Goal: Task Accomplishment & Management: Manage account settings

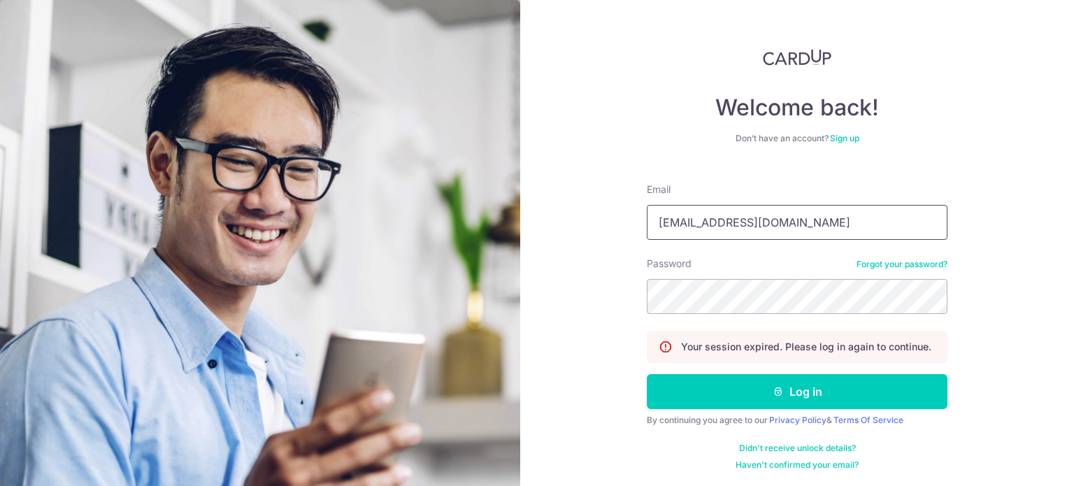
click at [803, 223] on input "[EMAIL_ADDRESS][DOMAIN_NAME]" at bounding box center [797, 222] width 301 height 35
type input "[EMAIL_ADDRESS][DOMAIN_NAME]"
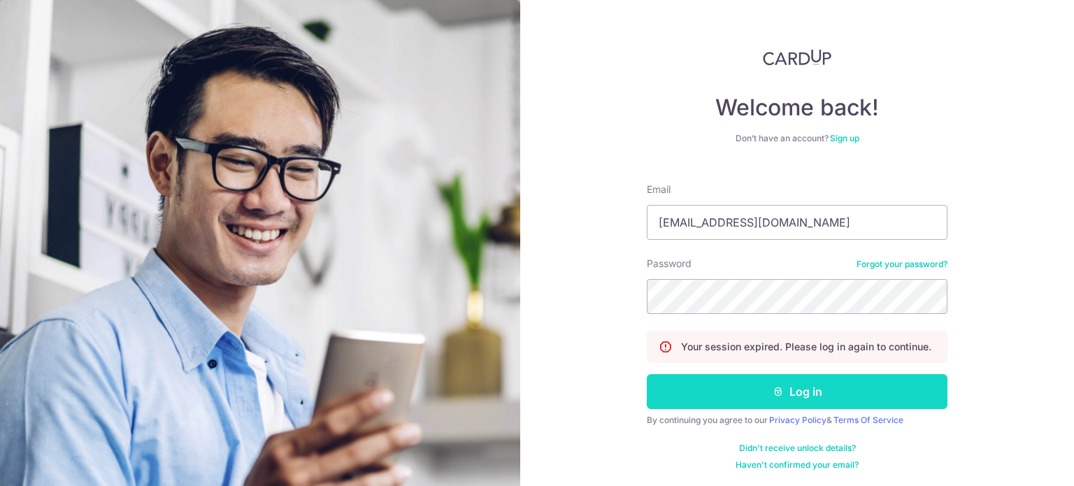
click at [759, 395] on button "Log in" at bounding box center [797, 391] width 301 height 35
